Goal: Find specific page/section: Find specific page/section

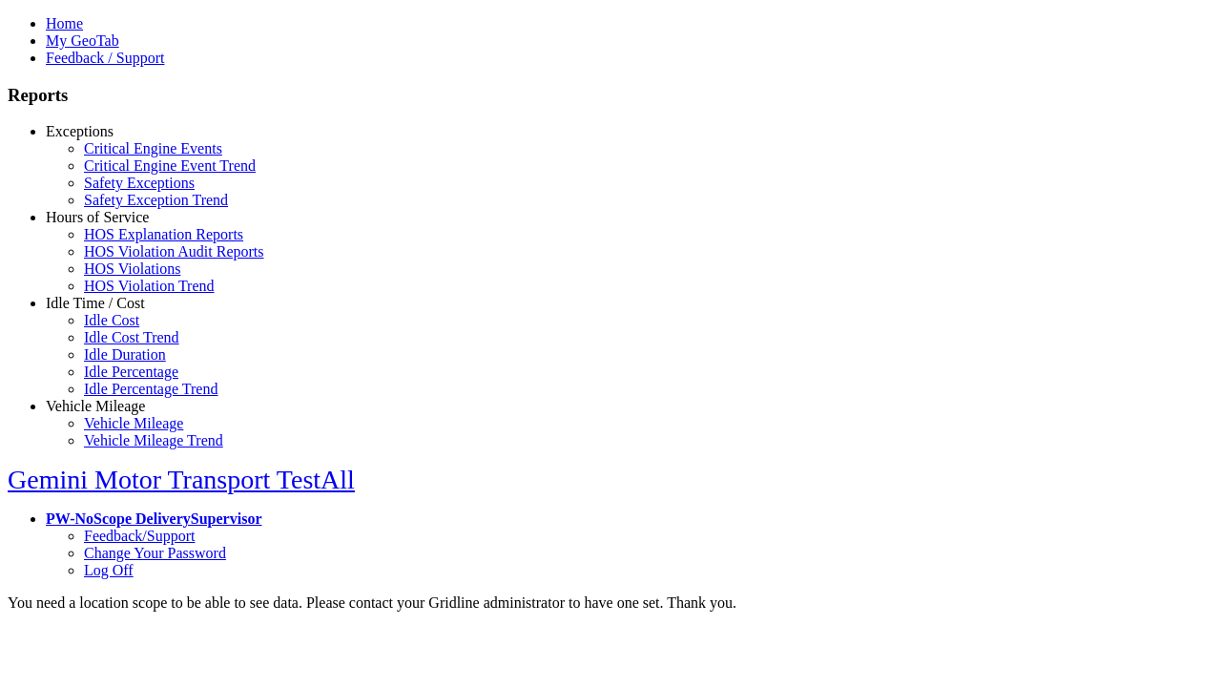
click at [110, 139] on link "Exceptions" at bounding box center [80, 131] width 68 height 16
click at [124, 191] on link "Safety Exceptions" at bounding box center [139, 183] width 111 height 16
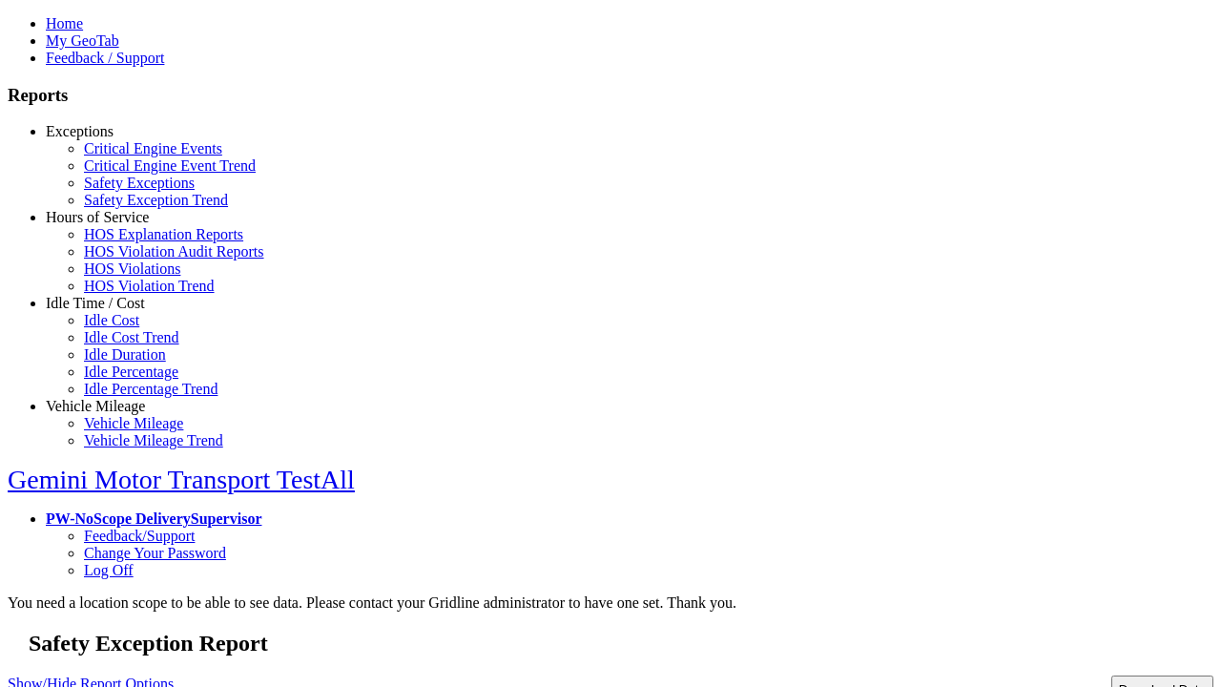
type input "**********"
